Goal: Task Accomplishment & Management: Manage account settings

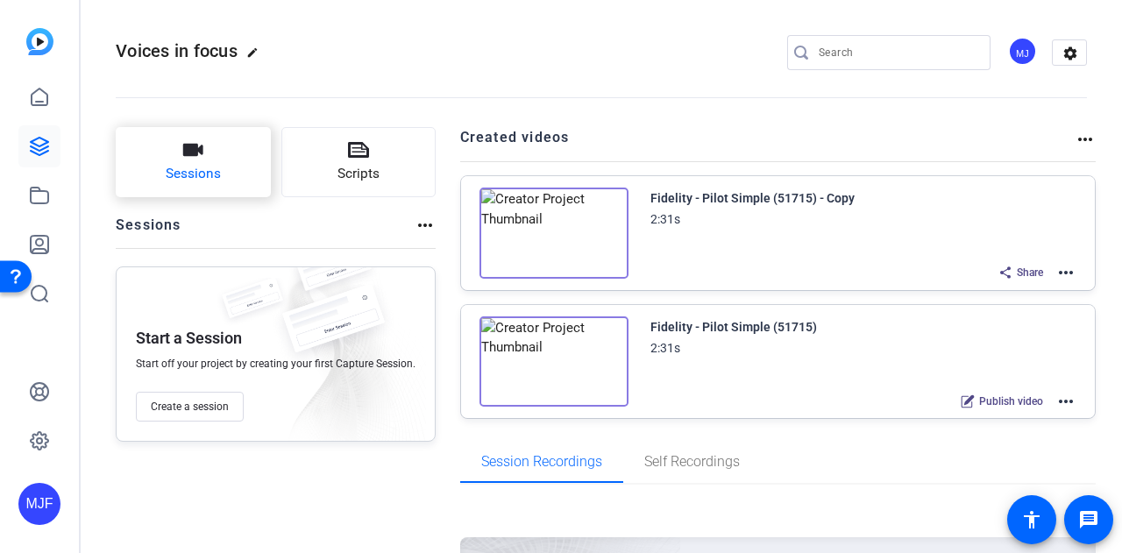
click at [182, 193] on button "Sessions" at bounding box center [193, 162] width 155 height 70
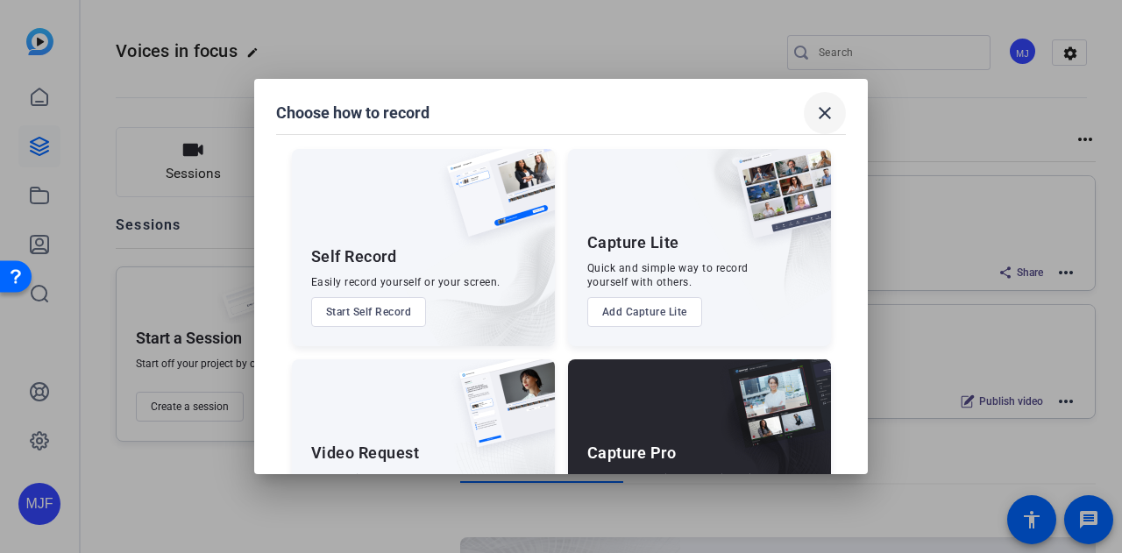
click at [808, 117] on span at bounding box center [825, 113] width 42 height 42
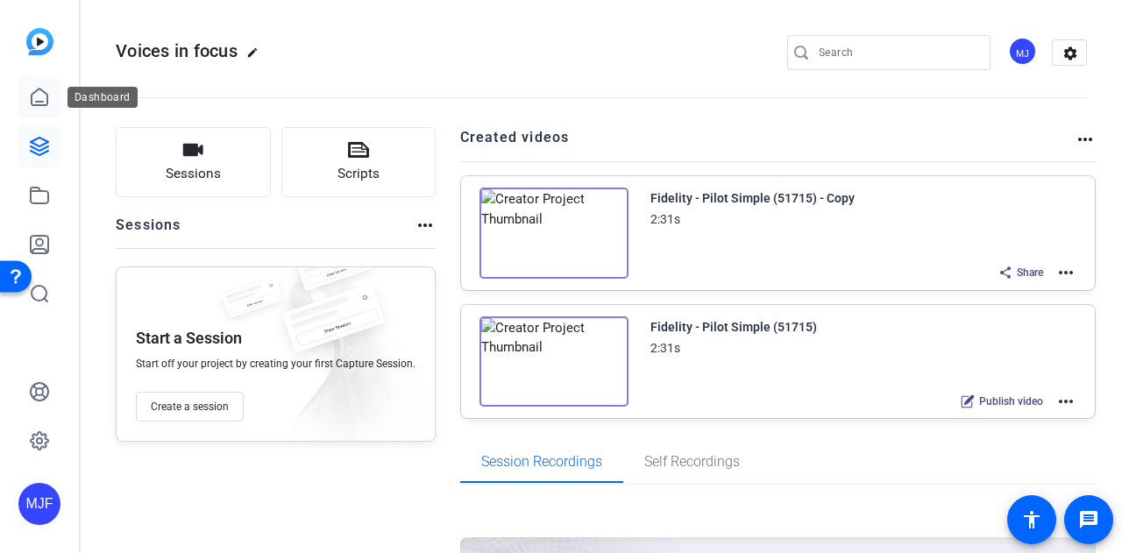
click at [42, 93] on icon at bounding box center [39, 97] width 21 height 21
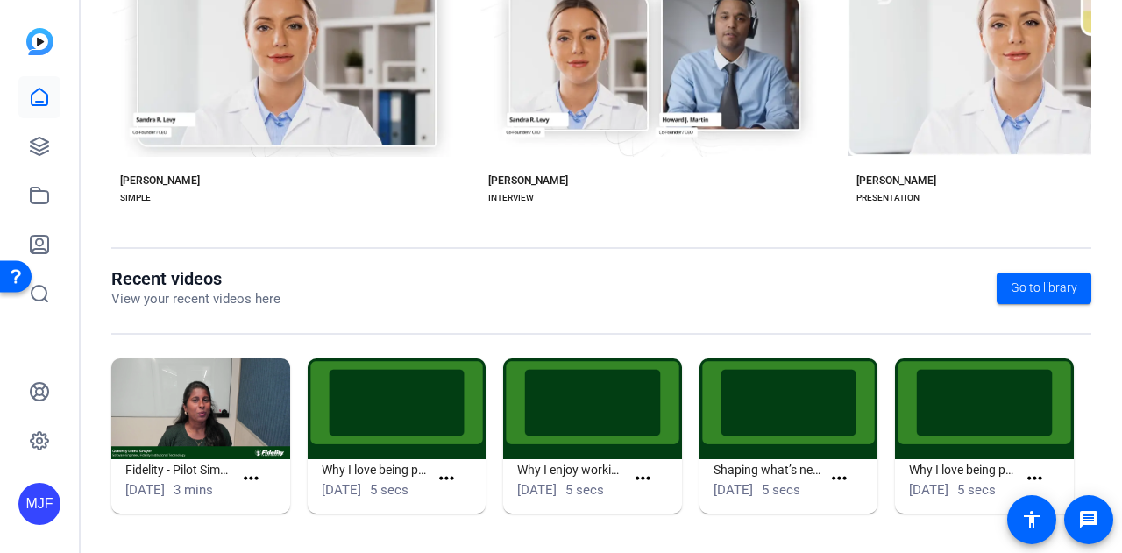
scroll to position [439, 0]
click at [39, 188] on icon at bounding box center [40, 196] width 18 height 16
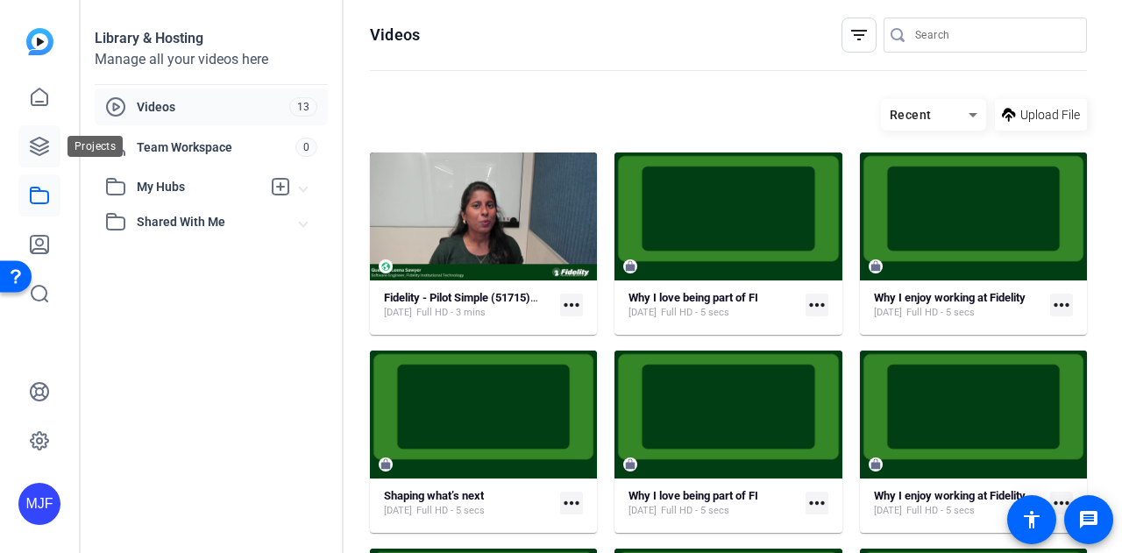
click at [52, 144] on link at bounding box center [39, 146] width 42 height 42
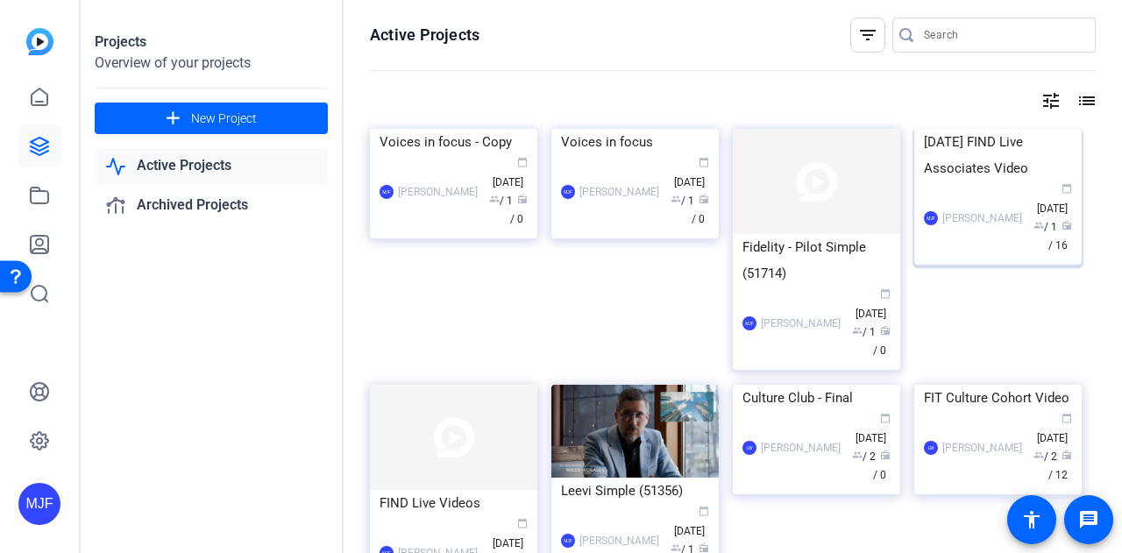
click at [987, 181] on div "[DATE] FIND Live Associates Video" at bounding box center [998, 155] width 148 height 53
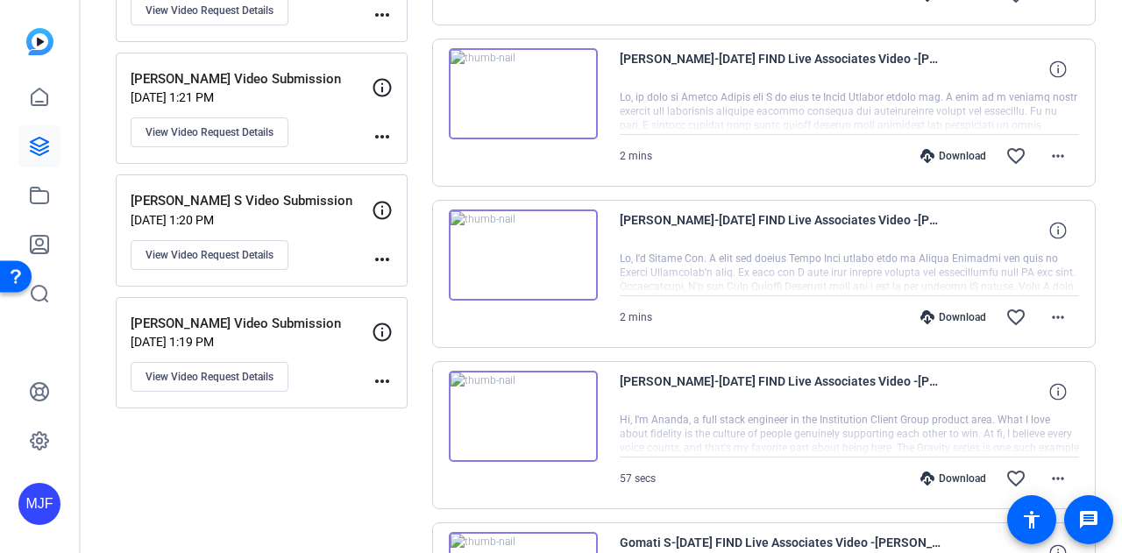
scroll to position [1402, 0]
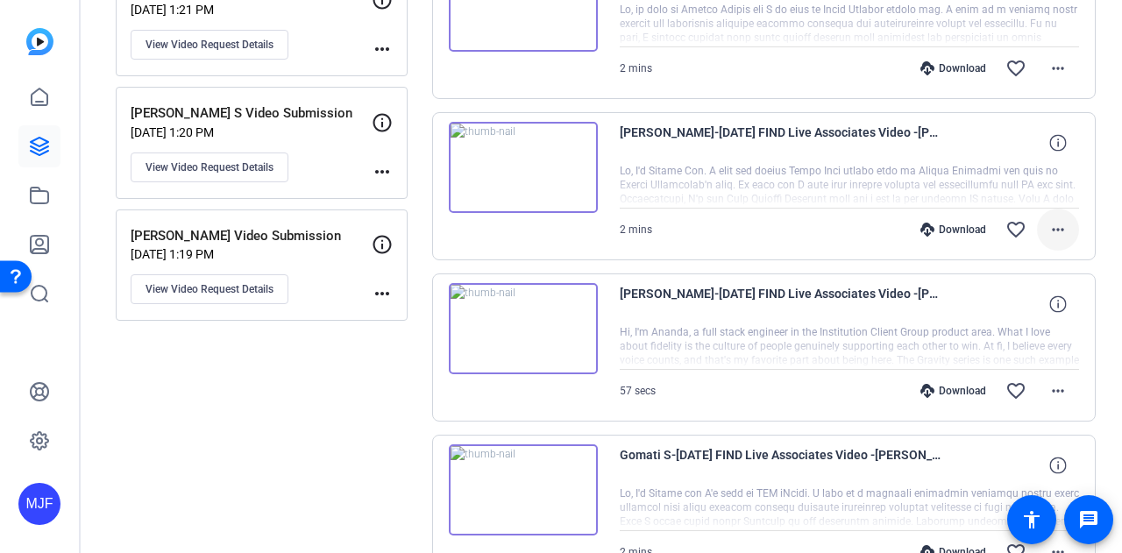
click at [1055, 219] on mat-icon "more_horiz" at bounding box center [1057, 229] width 21 height 21
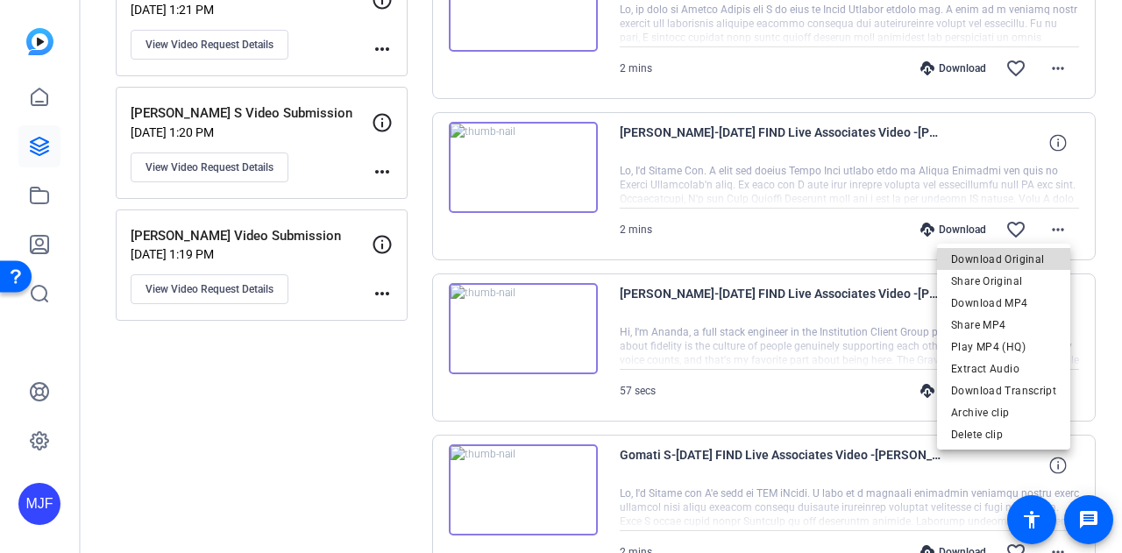
click at [1020, 260] on span "Download Original" at bounding box center [1003, 259] width 105 height 21
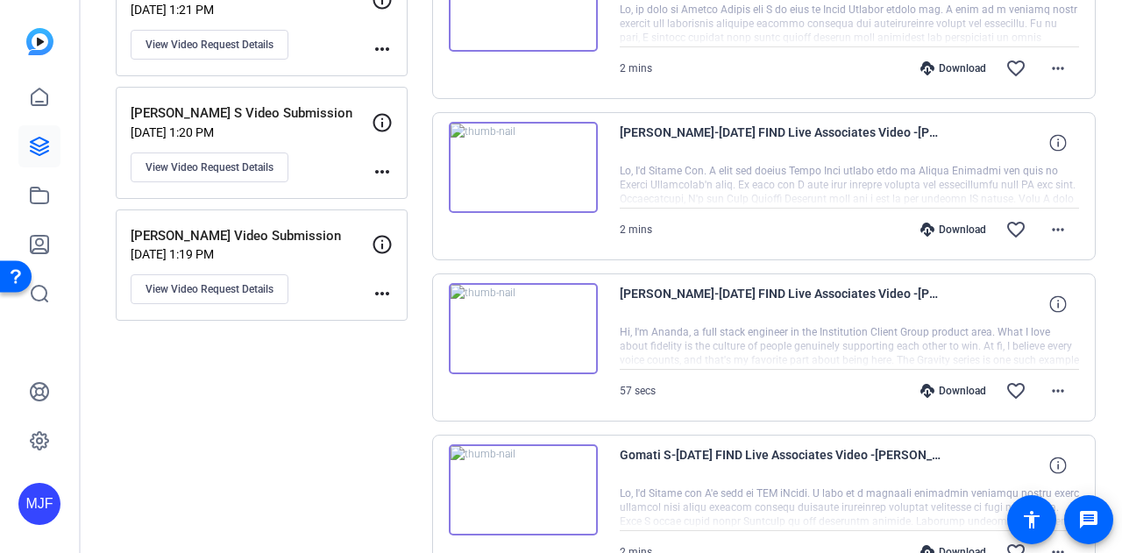
click at [531, 144] on img at bounding box center [523, 167] width 149 height 91
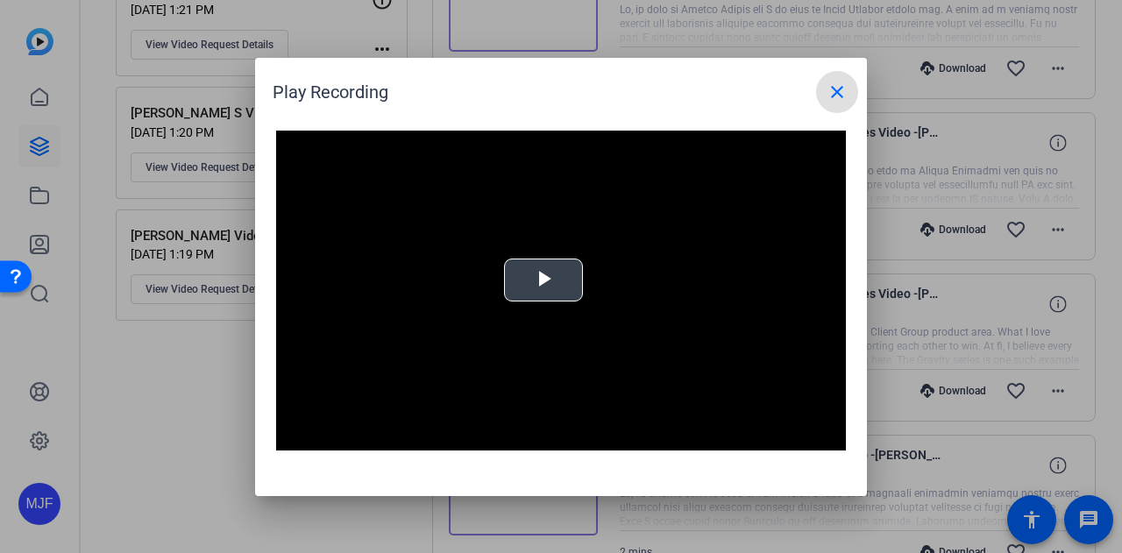
click at [543, 280] on span "Video Player" at bounding box center [543, 280] width 0 height 0
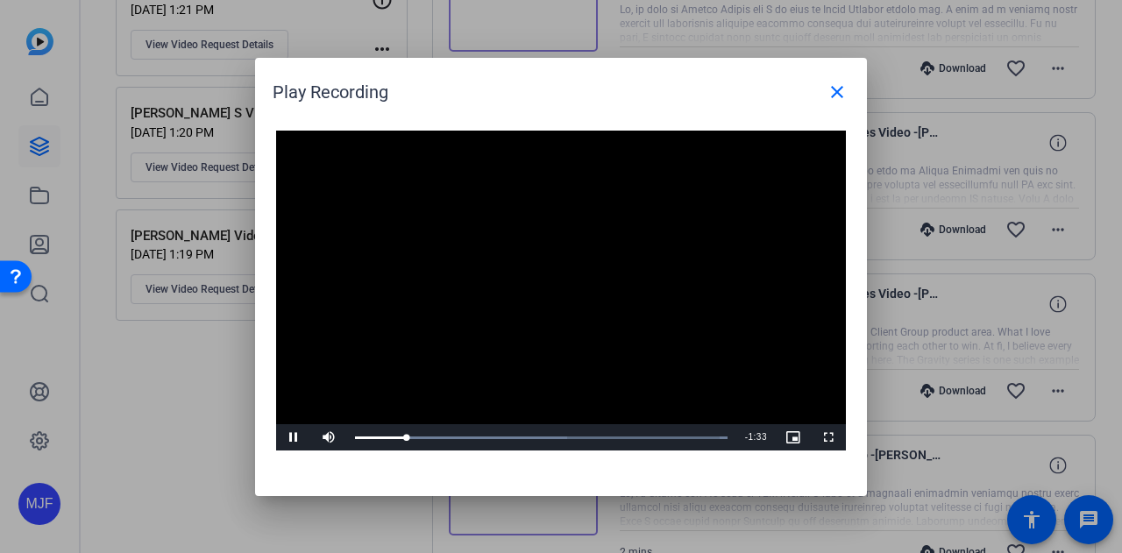
click at [532, 300] on video "Video Player" at bounding box center [561, 291] width 570 height 321
click at [464, 311] on video "Video Player" at bounding box center [561, 291] width 570 height 321
click at [425, 438] on div "Loaded : 100.00% 0:20 0:16" at bounding box center [541, 438] width 372 height 4
click at [446, 437] on div "Loaded : 100.00% 0:26 0:22" at bounding box center [541, 438] width 372 height 4
click at [480, 431] on div "Loaded : 100.00% 0:36 0:36" at bounding box center [541, 437] width 390 height 26
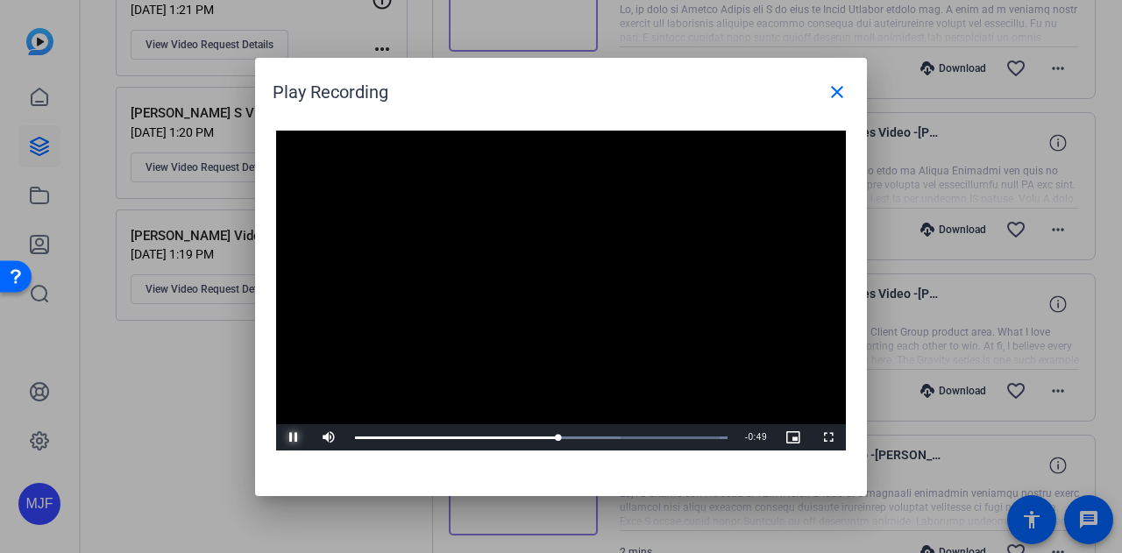
click at [286, 437] on span "Video Player" at bounding box center [293, 437] width 35 height 0
click at [553, 437] on div "0:57" at bounding box center [456, 438] width 203 height 4
click at [284, 437] on span "Video Player" at bounding box center [293, 437] width 35 height 0
click at [291, 437] on span "Video Player" at bounding box center [293, 437] width 35 height 0
click at [556, 436] on div "0:58" at bounding box center [456, 438] width 202 height 4
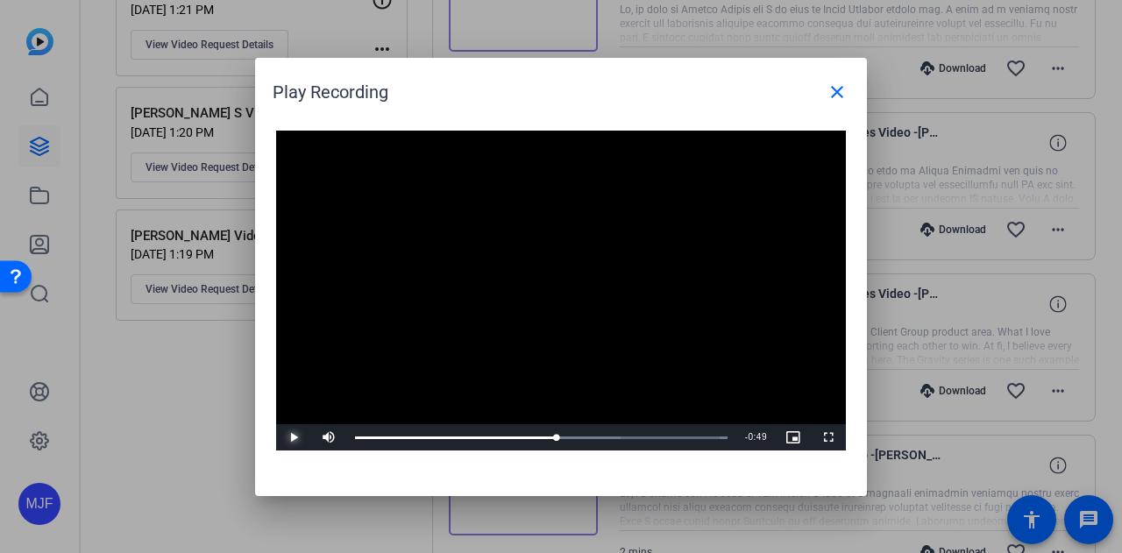
click at [295, 437] on span "Video Player" at bounding box center [293, 437] width 35 height 0
click at [549, 436] on div "Loaded : 100.00% 0:56 0:58" at bounding box center [541, 438] width 372 height 4
click at [556, 439] on div "Progress Bar" at bounding box center [488, 438] width 266 height 4
click at [288, 437] on span "Video Player" at bounding box center [293, 437] width 35 height 0
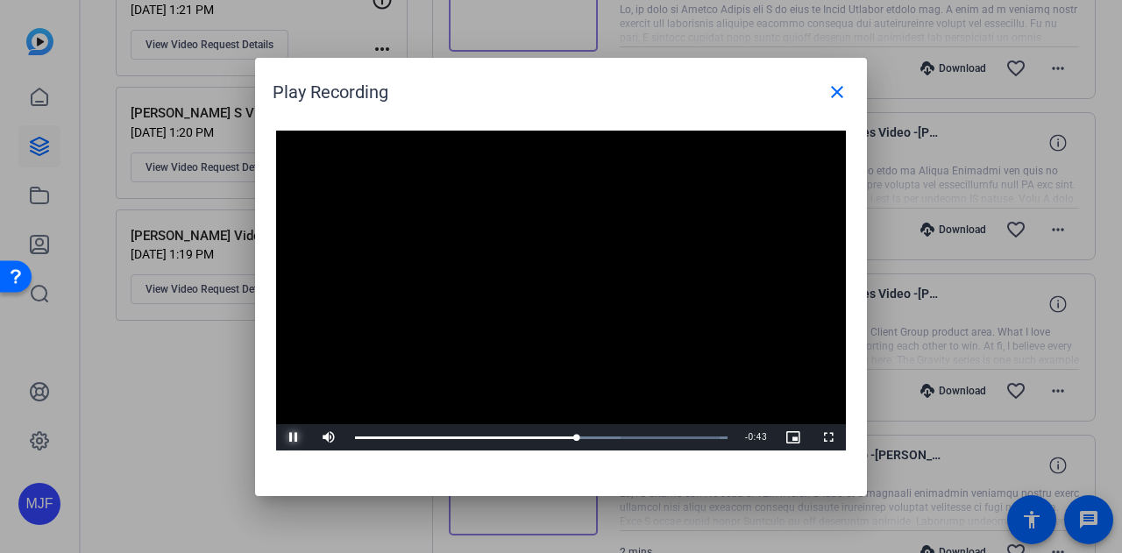
click at [296, 437] on span "Video Player" at bounding box center [293, 437] width 35 height 0
click at [605, 397] on video "Video Player" at bounding box center [561, 291] width 570 height 321
click at [598, 394] on video "Video Player" at bounding box center [561, 291] width 570 height 321
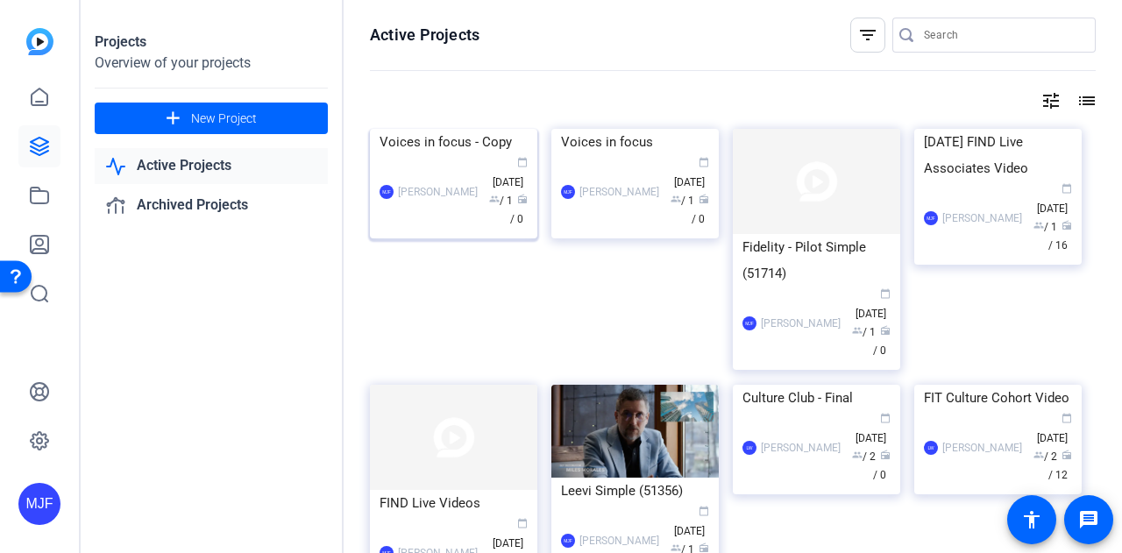
click at [443, 155] on div "Voices in focus - Copy" at bounding box center [454, 142] width 148 height 26
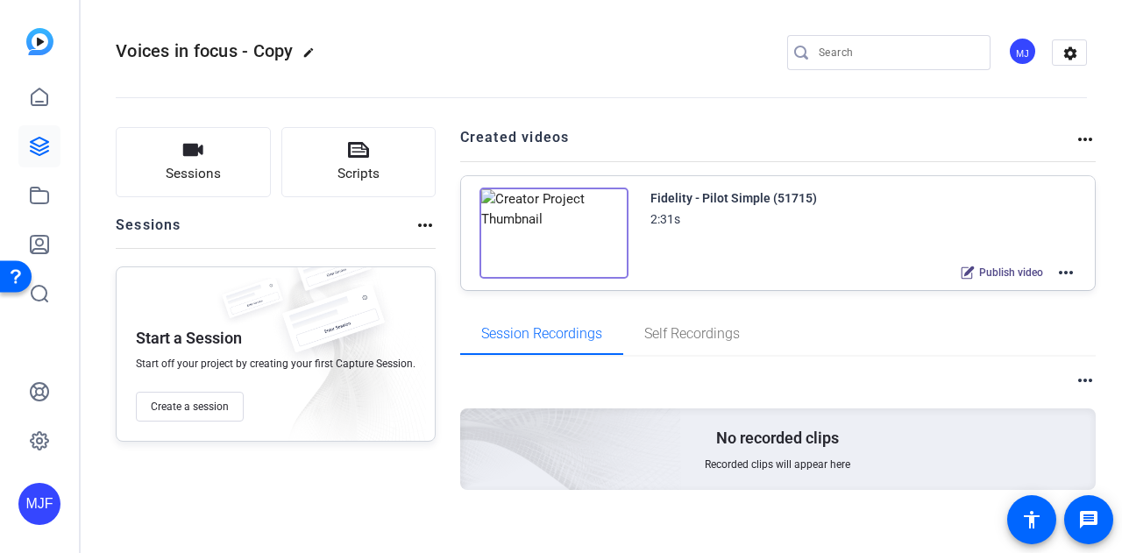
click at [1055, 269] on mat-icon "more_horiz" at bounding box center [1065, 272] width 21 height 21
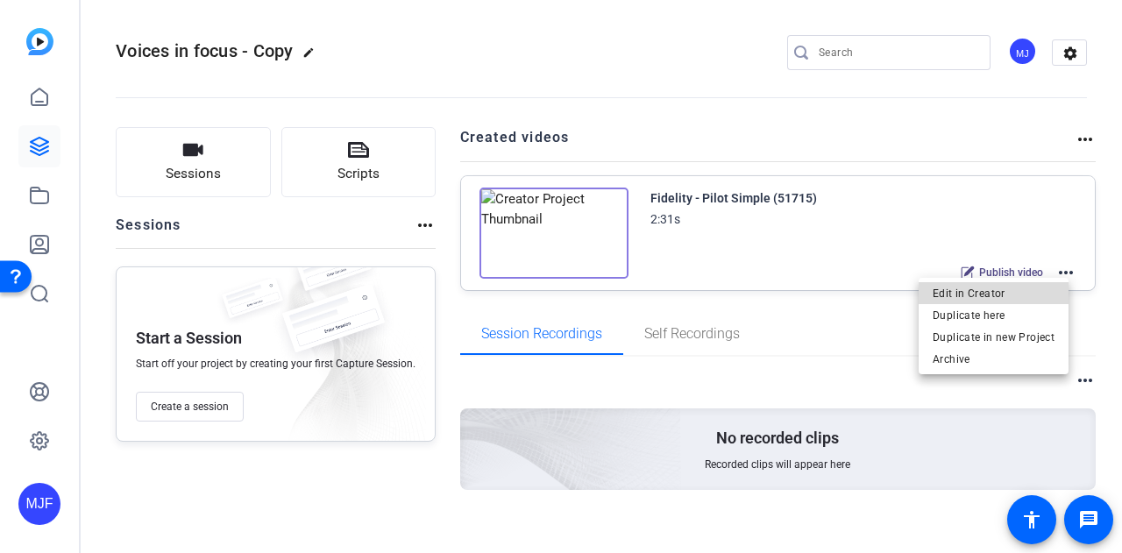
click at [1025, 294] on span "Edit in Creator" at bounding box center [994, 292] width 122 height 21
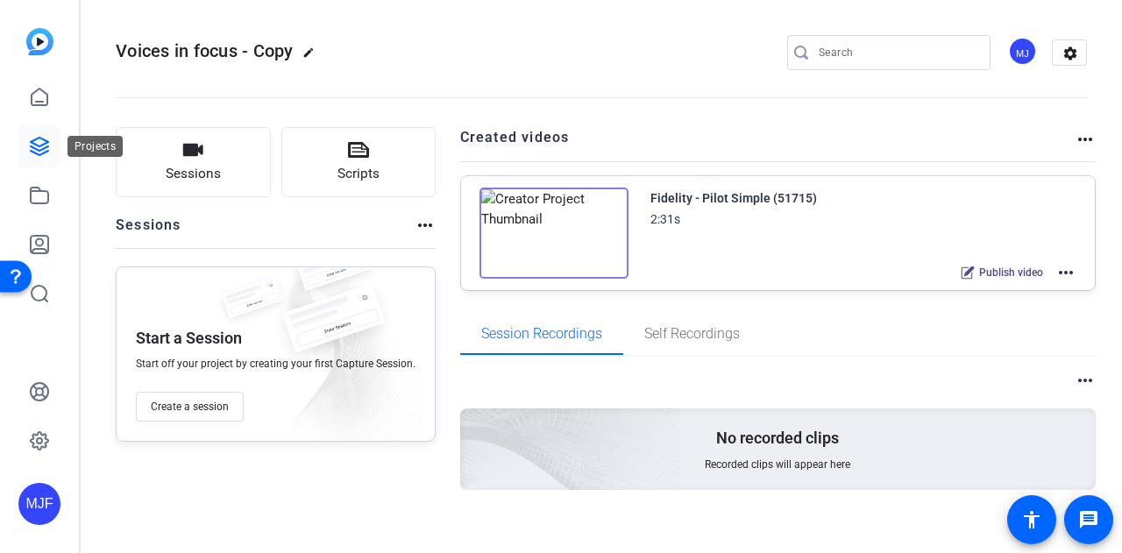
click at [50, 150] on link at bounding box center [39, 146] width 42 height 42
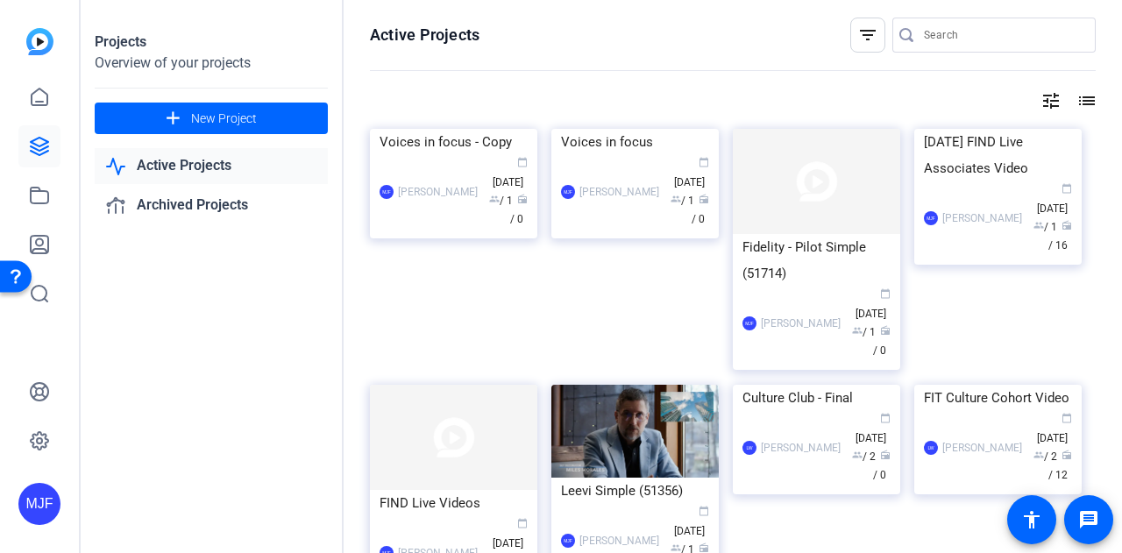
click at [602, 155] on div "Voices in focus" at bounding box center [635, 142] width 148 height 26
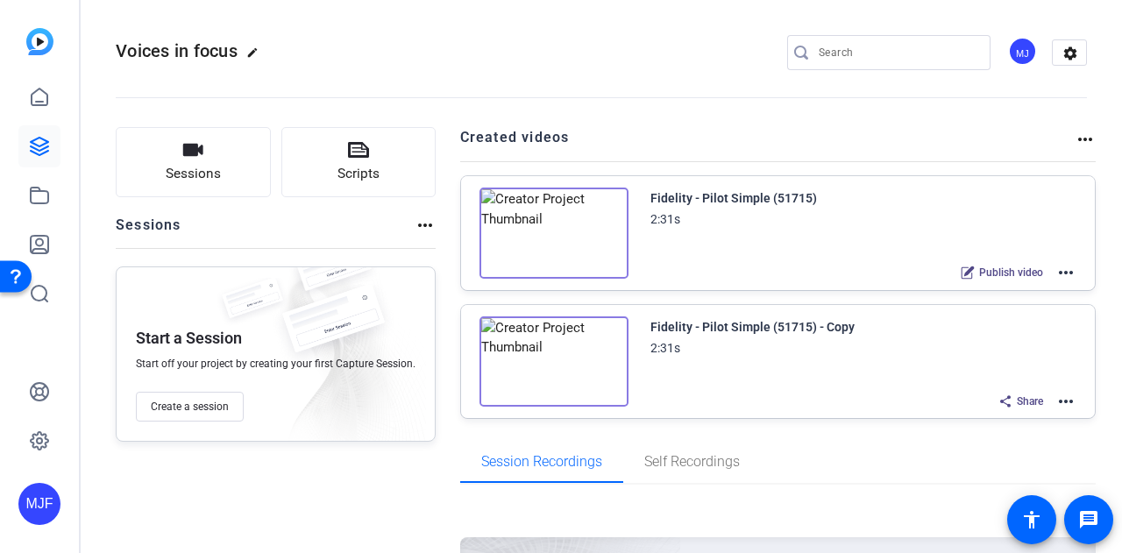
click at [1055, 266] on mat-icon "more_horiz" at bounding box center [1065, 272] width 21 height 21
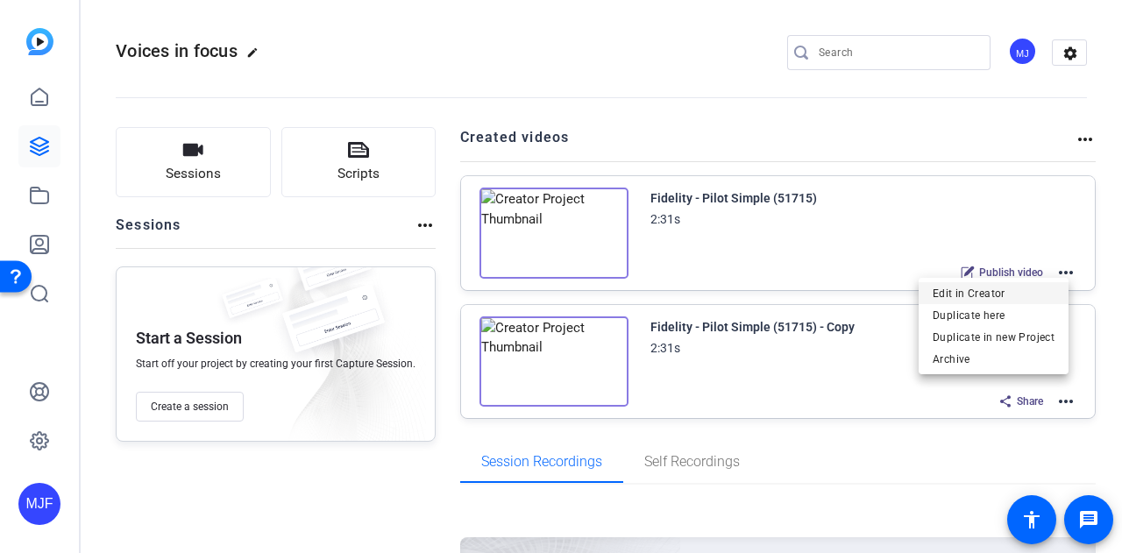
click at [1019, 294] on span "Edit in Creator" at bounding box center [994, 292] width 122 height 21
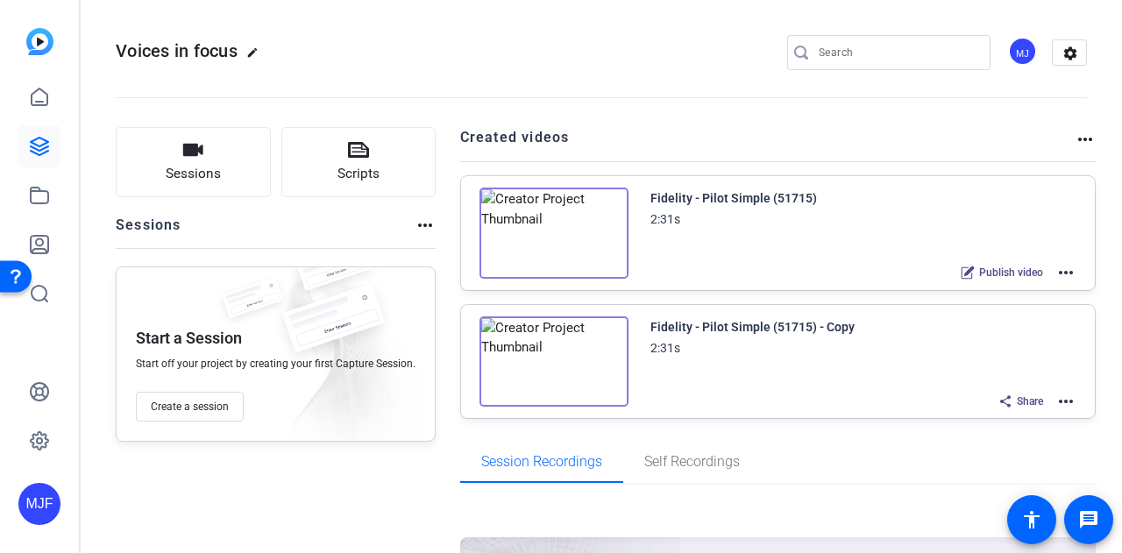
click at [552, 365] on img at bounding box center [553, 361] width 149 height 91
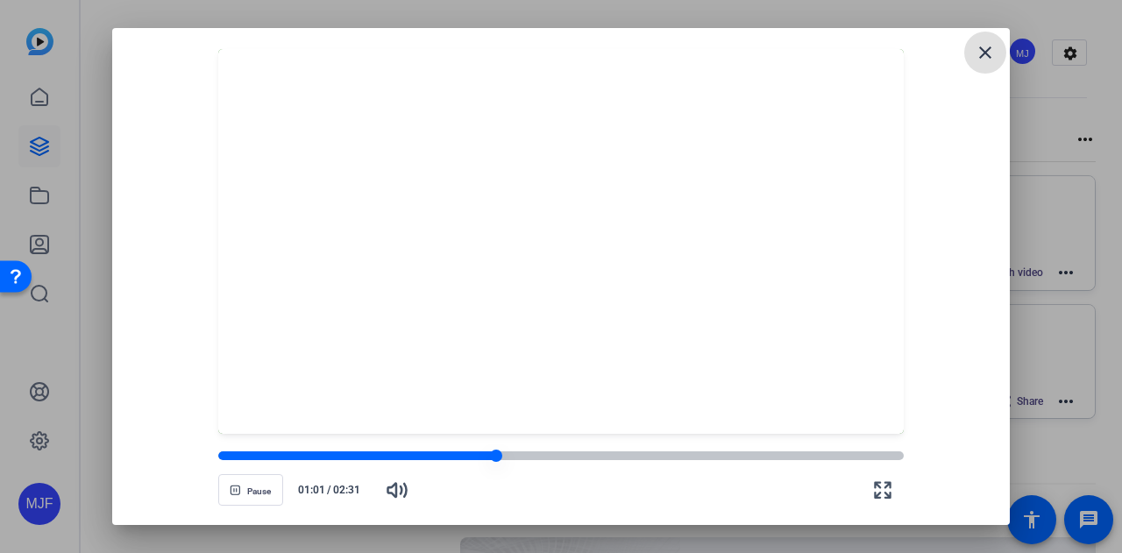
click at [598, 461] on div at bounding box center [561, 456] width 686 height 12
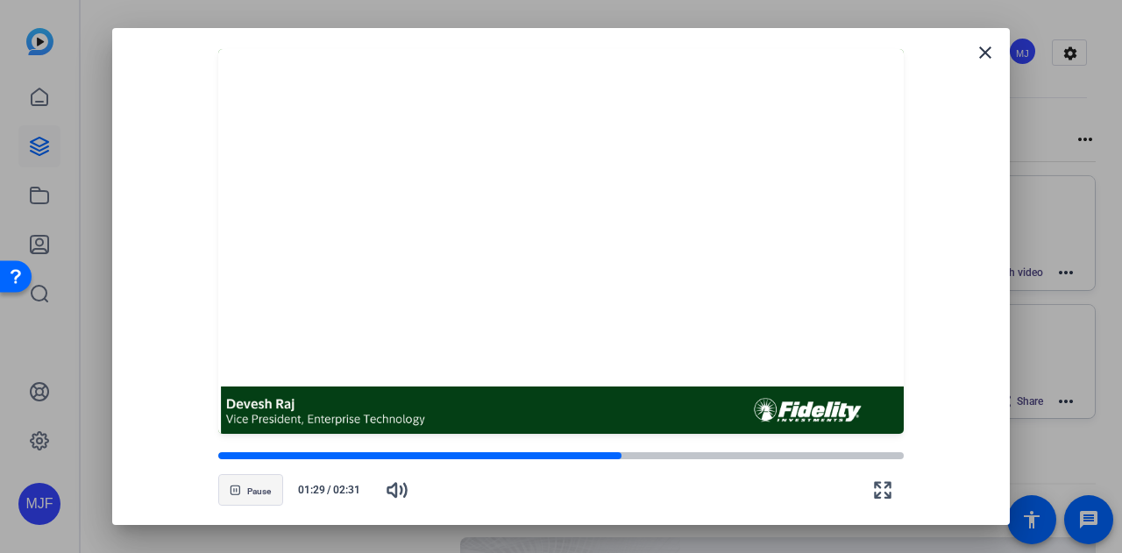
click at [251, 491] on span "Pause" at bounding box center [259, 491] width 24 height 11
click at [251, 491] on span "Play" at bounding box center [259, 491] width 17 height 11
click at [251, 491] on span "Pause" at bounding box center [259, 491] width 24 height 11
click at [609, 284] on div at bounding box center [560, 242] width 685 height 386
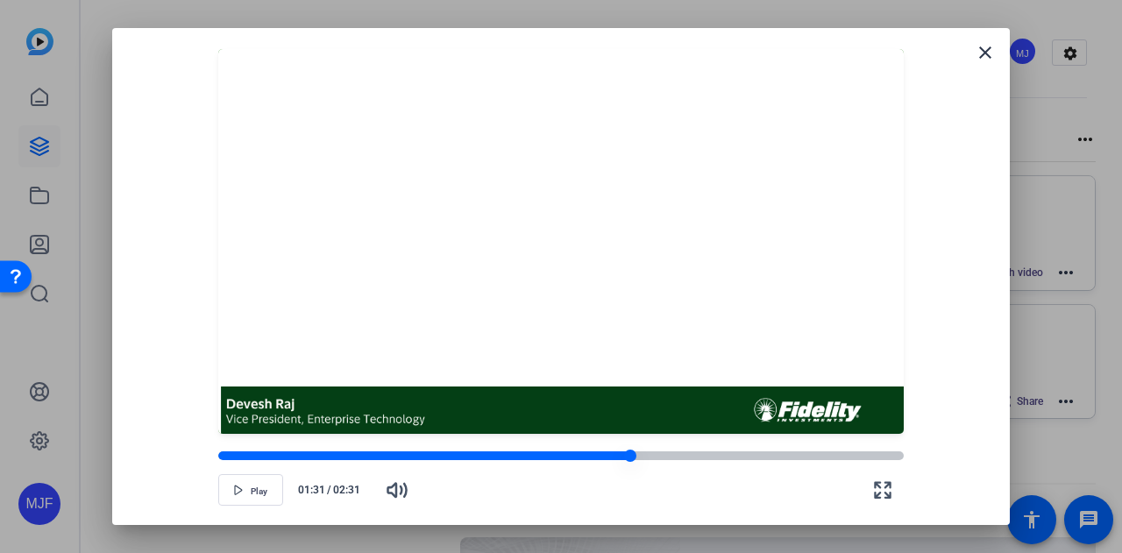
click at [653, 455] on div at bounding box center [561, 455] width 686 height 9
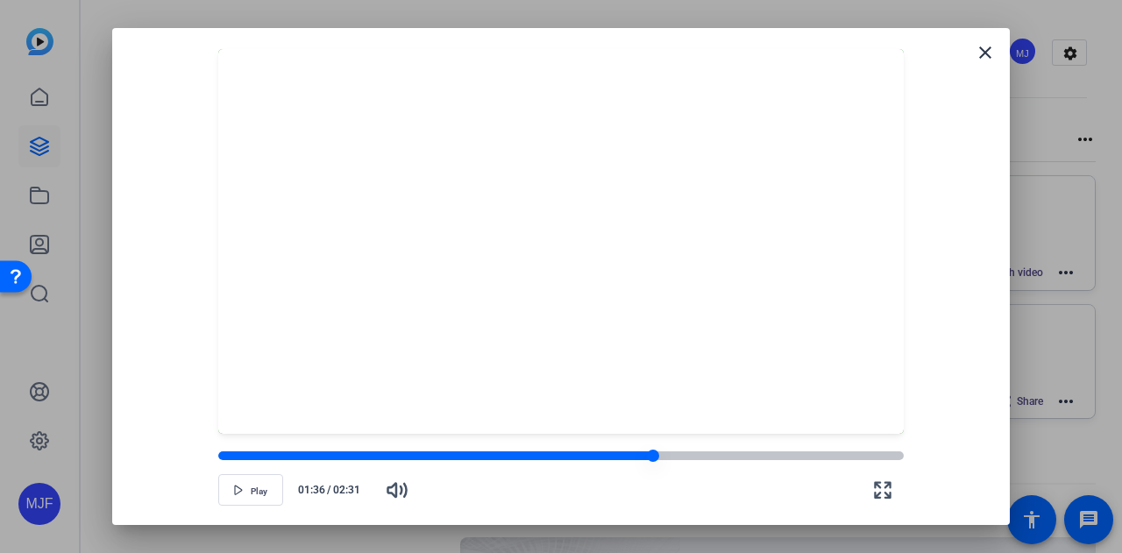
click at [671, 451] on div at bounding box center [561, 455] width 686 height 9
click at [682, 457] on div at bounding box center [561, 455] width 686 height 9
click at [703, 458] on div at bounding box center [561, 455] width 686 height 9
click at [715, 456] on div at bounding box center [561, 455] width 686 height 9
click at [704, 457] on div at bounding box center [466, 455] width 497 height 9
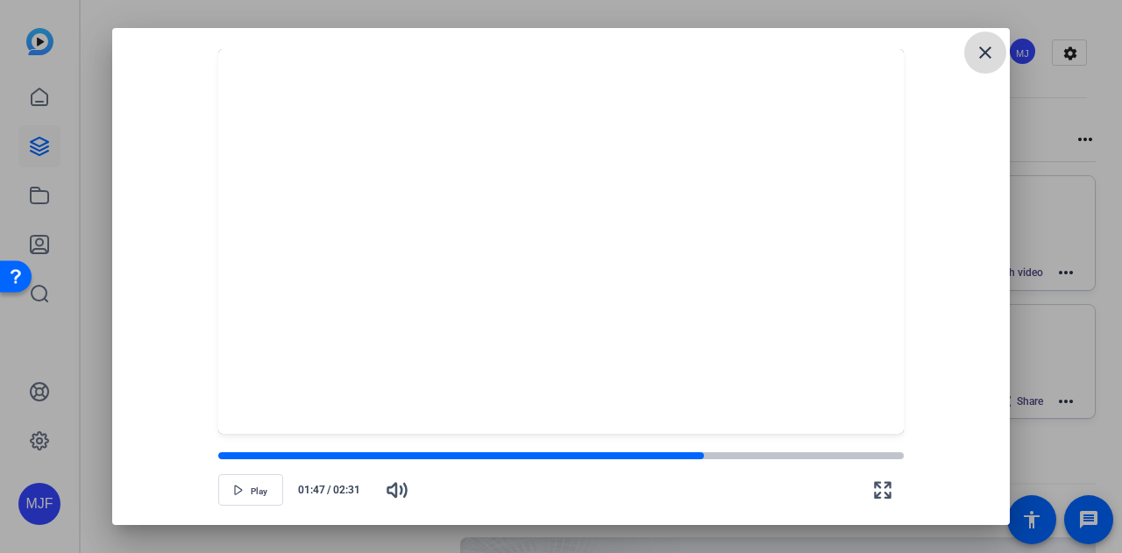
click at [990, 48] on mat-icon "close" at bounding box center [985, 52] width 21 height 21
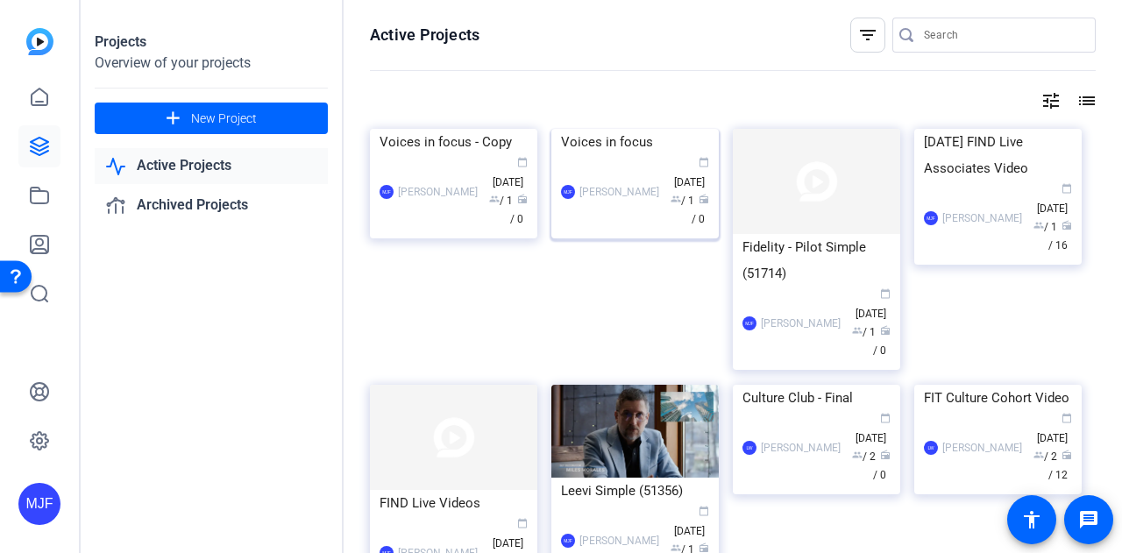
click at [652, 155] on div "Voices in focus" at bounding box center [635, 142] width 148 height 26
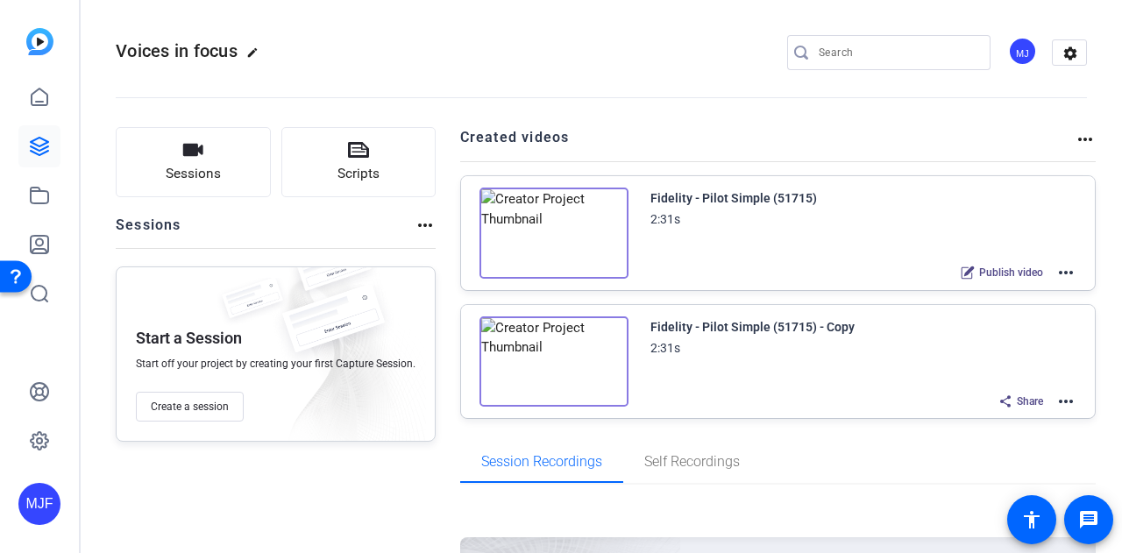
click at [1062, 266] on mat-icon "more_horiz" at bounding box center [1065, 272] width 21 height 21
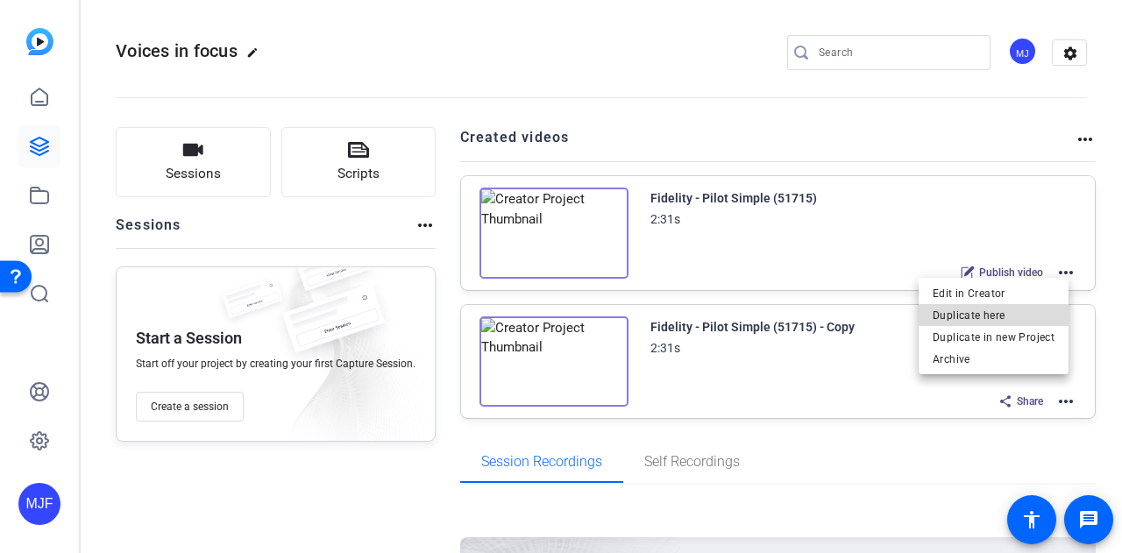
click at [1031, 309] on span "Duplicate here" at bounding box center [994, 314] width 122 height 21
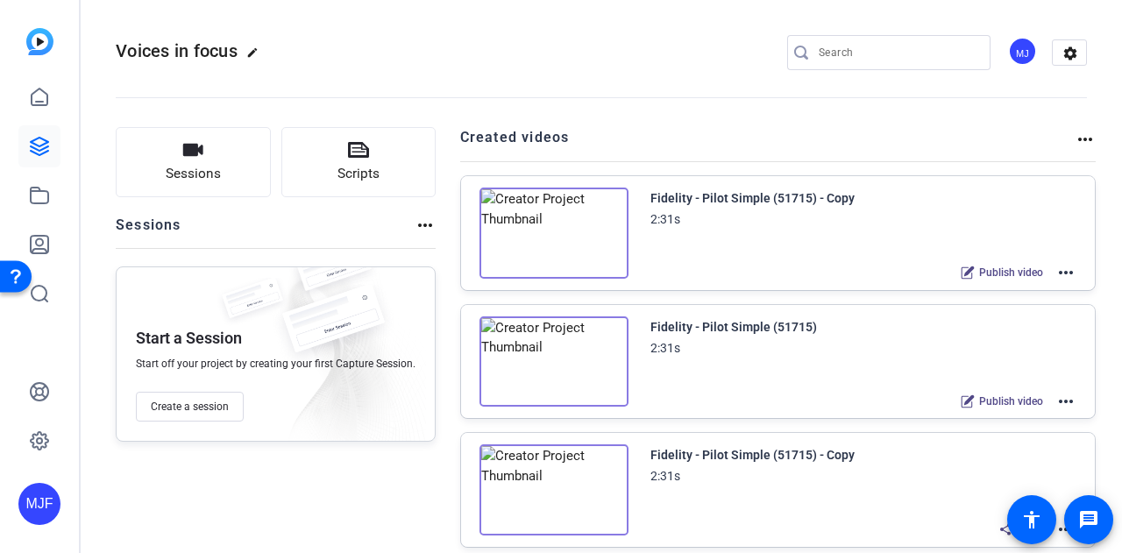
click at [543, 225] on img at bounding box center [553, 233] width 149 height 91
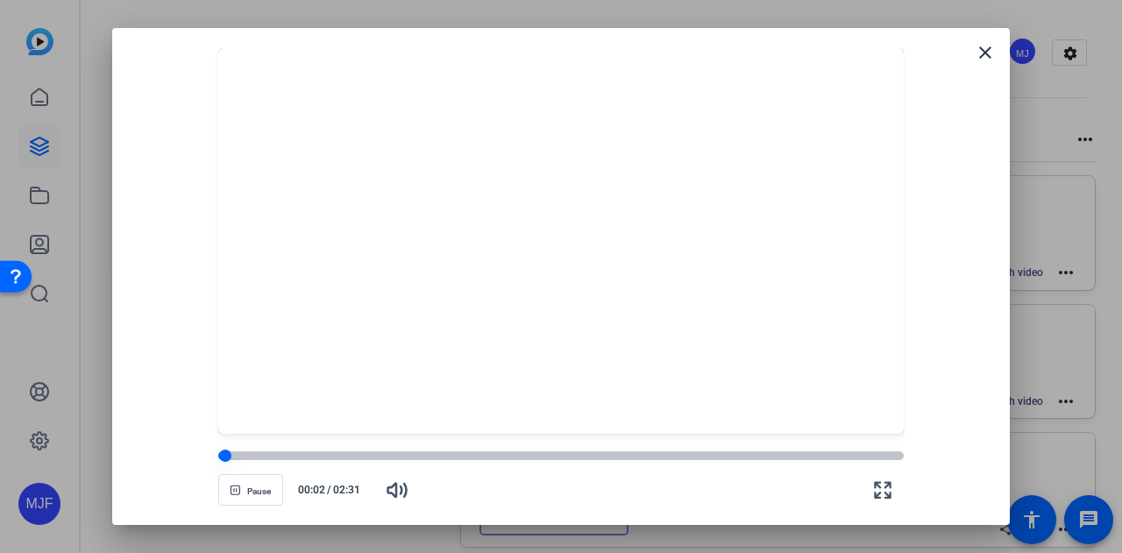
click at [324, 458] on div at bounding box center [561, 455] width 686 height 9
drag, startPoint x: 326, startPoint y: 458, endPoint x: 296, endPoint y: 464, distance: 30.4
click at [296, 464] on div "Pause 00:22 / 02:31" at bounding box center [561, 480] width 686 height 61
drag, startPoint x: 294, startPoint y: 454, endPoint x: 256, endPoint y: 464, distance: 39.8
click at [256, 464] on div "Pause 00:11 / 02:31" at bounding box center [561, 480] width 686 height 61
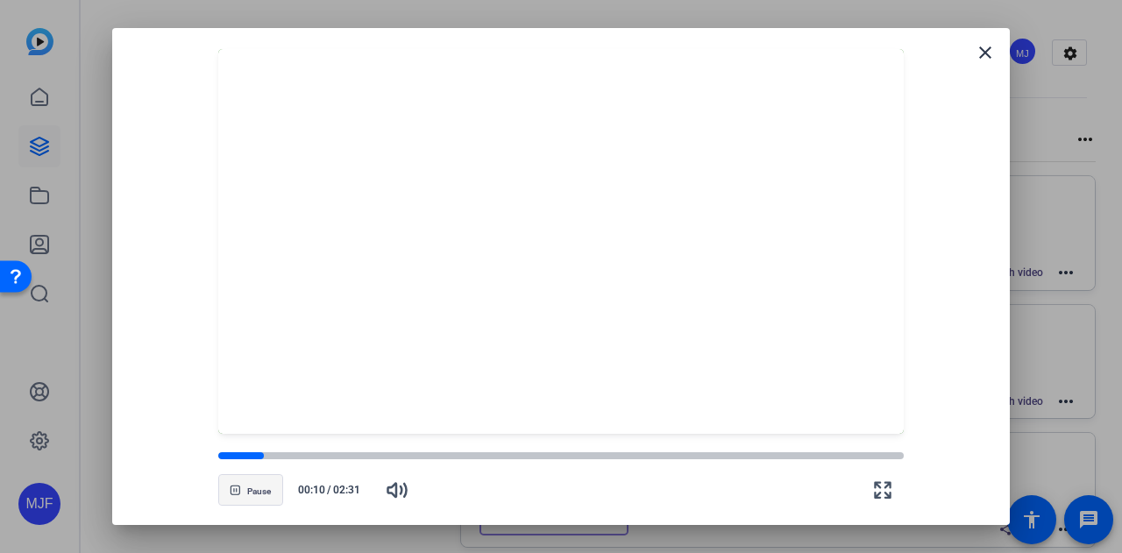
click at [265, 488] on span "Pause" at bounding box center [259, 491] width 24 height 11
click at [1001, 48] on span at bounding box center [985, 53] width 42 height 42
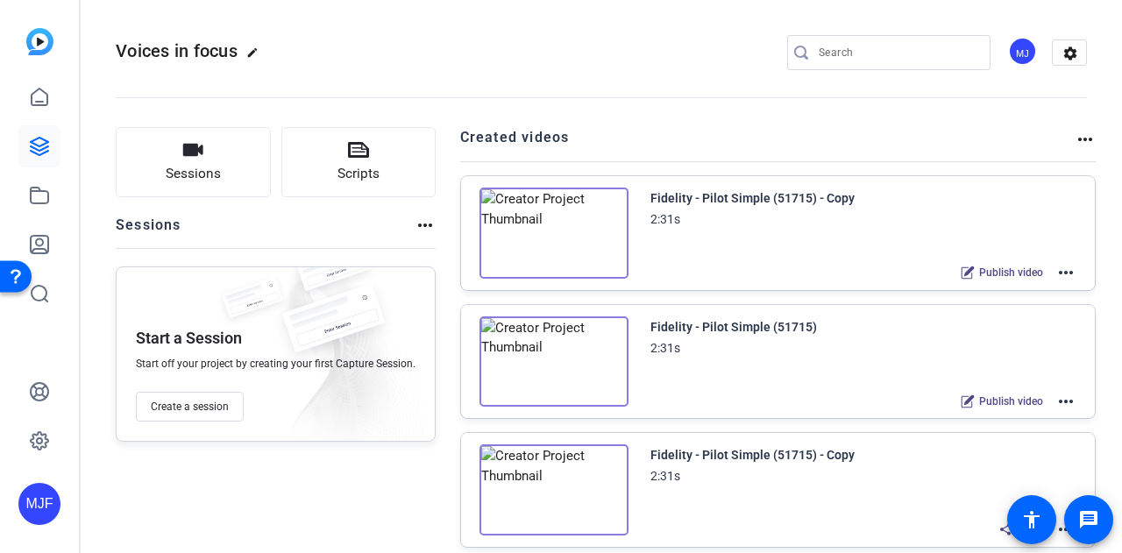
click at [1011, 273] on span "Publish video" at bounding box center [1011, 273] width 64 height 14
